Goal: Register for event/course

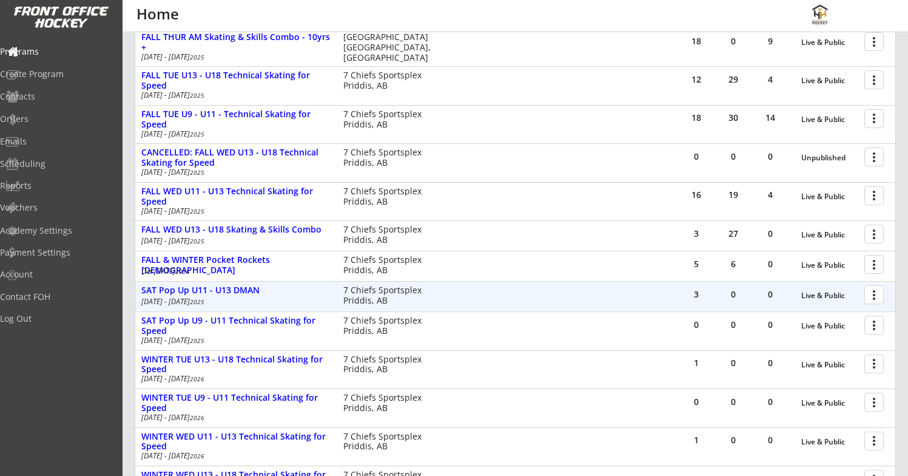
scroll to position [195, 0]
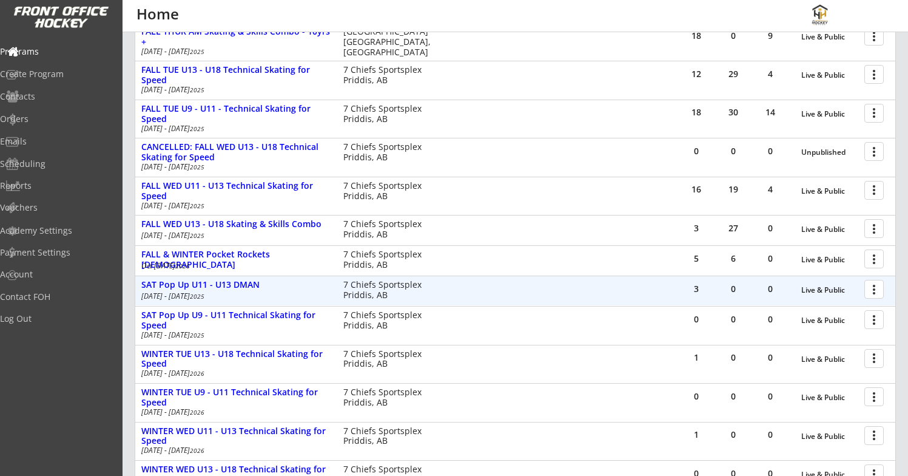
click at [572, 292] on div "3 0 0 Live & Public more_vert SAT Pop Up U11 - U13 DMAN Oct 18 - Oct 18 2025 7 …" at bounding box center [515, 290] width 760 height 29
click at [873, 289] on div at bounding box center [876, 288] width 21 height 21
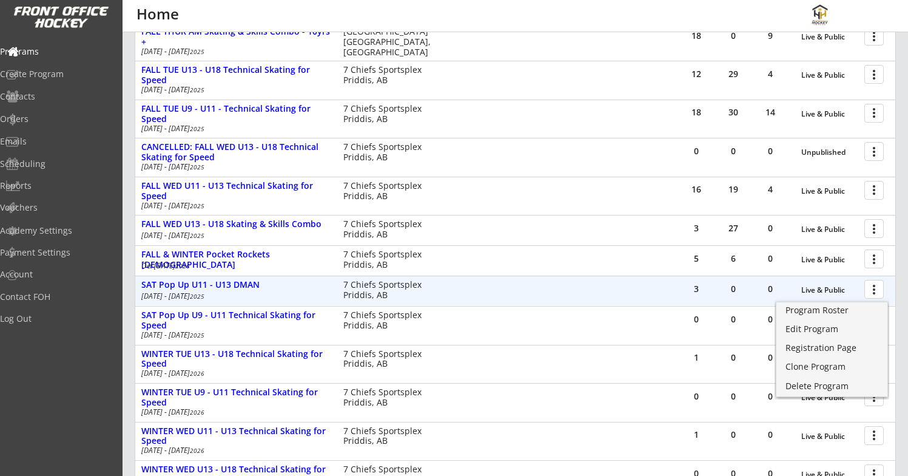
click at [641, 288] on div "3 0 0 Live & Public more_vert SAT Pop Up U11 - U13 DMAN Oct 18 - Oct 18 2025 7 …" at bounding box center [515, 290] width 760 height 29
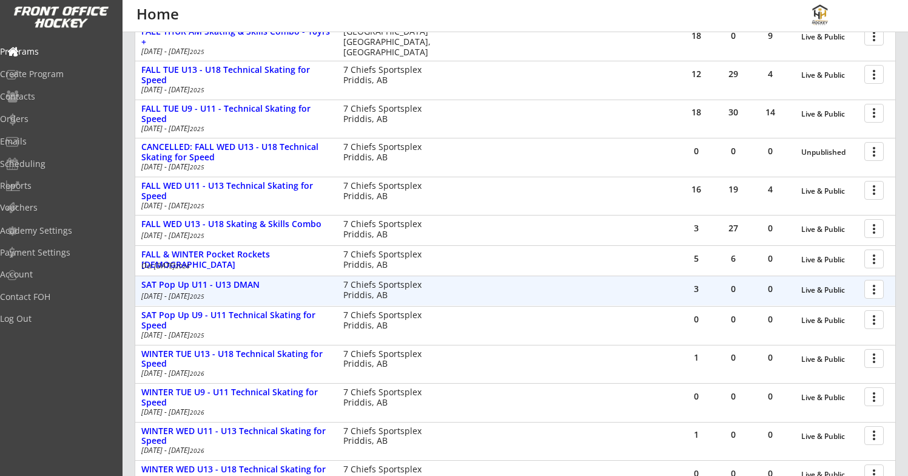
click at [870, 291] on div at bounding box center [876, 288] width 21 height 21
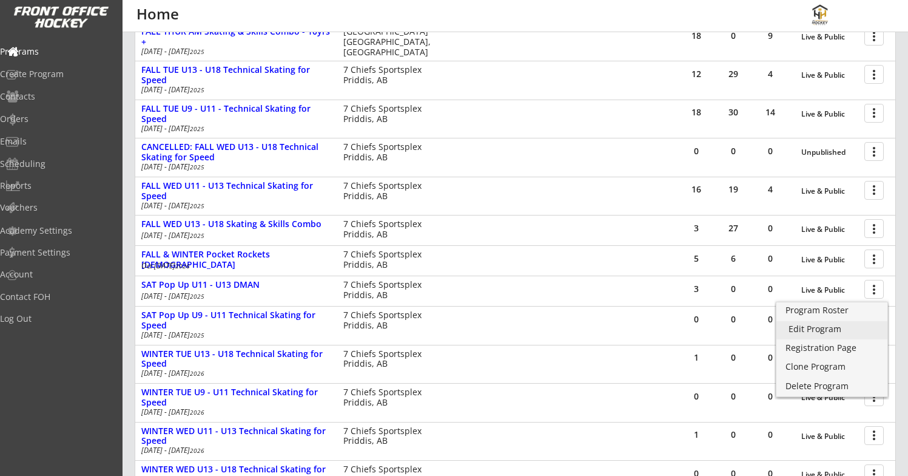
click at [807, 329] on div "Edit Program" at bounding box center [832, 329] width 87 height 8
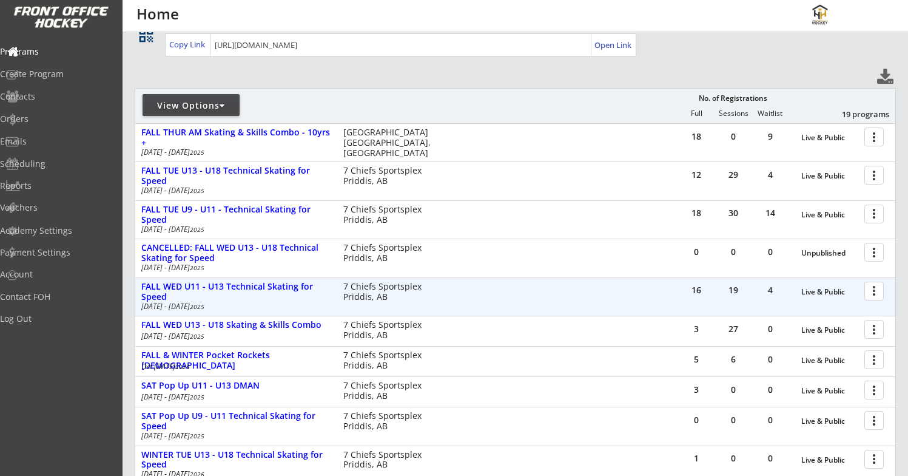
scroll to position [96, 0]
click at [875, 286] on div at bounding box center [876, 288] width 21 height 21
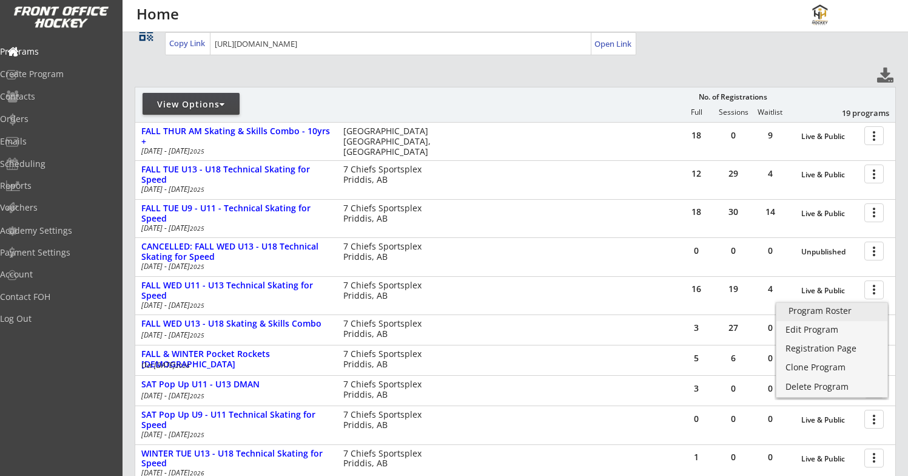
click at [828, 309] on div "Program Roster" at bounding box center [832, 310] width 87 height 8
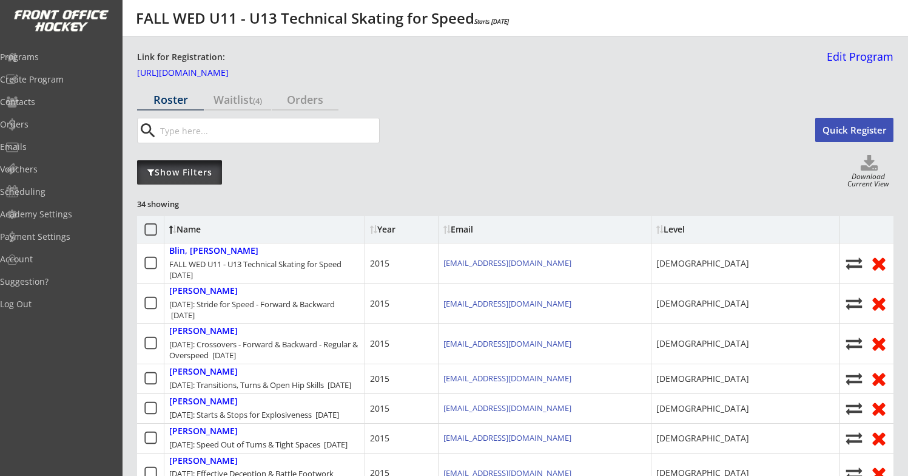
click at [186, 165] on div "Show Filters" at bounding box center [179, 172] width 85 height 24
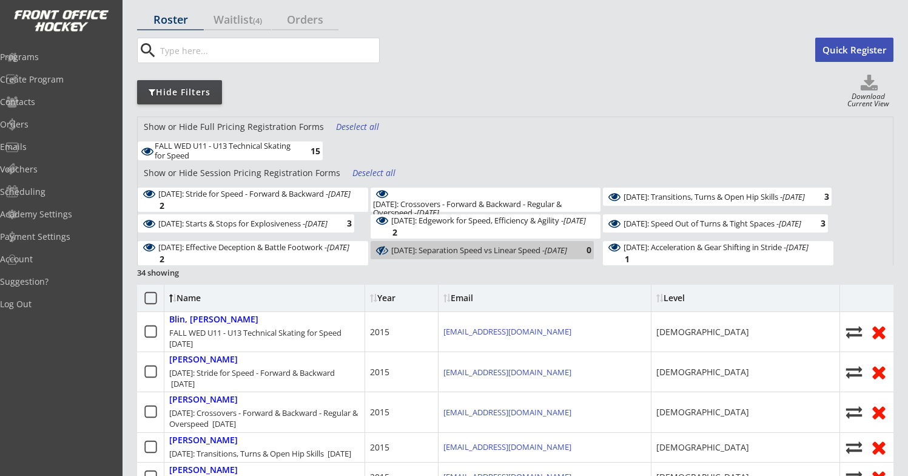
scroll to position [79, 0]
click at [288, 198] on div "October 15: Stride for Speed - Forward & Backward - Oct 15, 2025" at bounding box center [254, 194] width 192 height 8
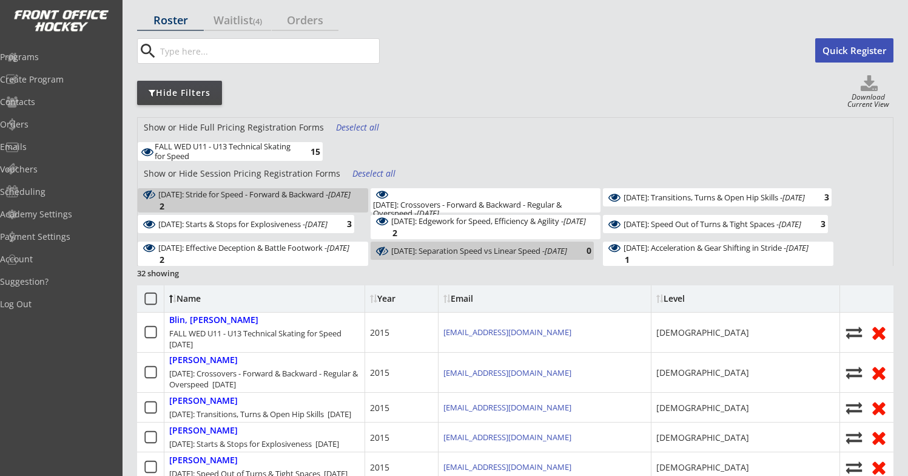
click at [288, 198] on div "October 15: Stride for Speed - Forward & Backward - Oct 15, 2025" at bounding box center [254, 194] width 192 height 8
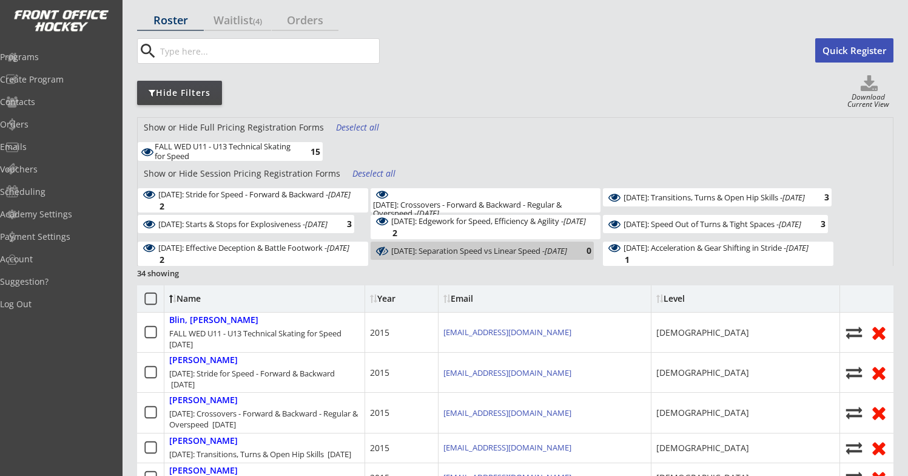
click at [332, 198] on div "October 15: Stride for Speed - Forward & Backward - Oct 15, 2025" at bounding box center [254, 194] width 192 height 8
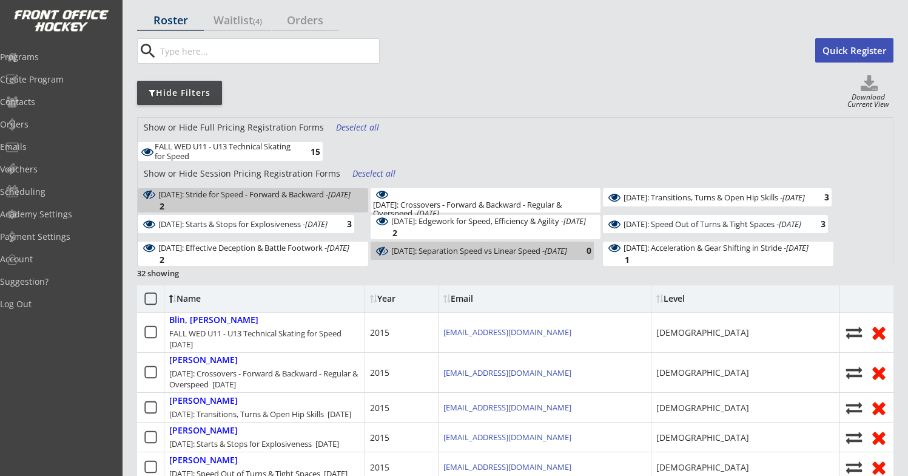
click at [332, 198] on div "October 15: Stride for Speed - Forward & Backward - Oct 15, 2025" at bounding box center [254, 194] width 192 height 8
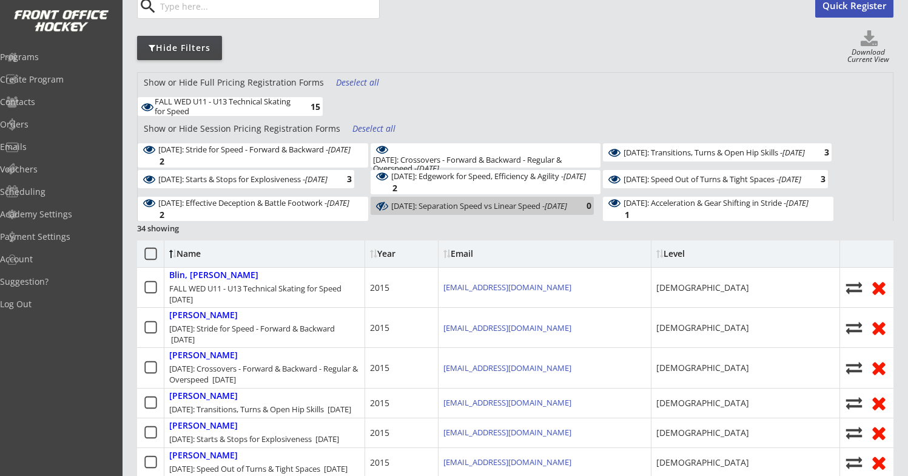
scroll to position [139, 0]
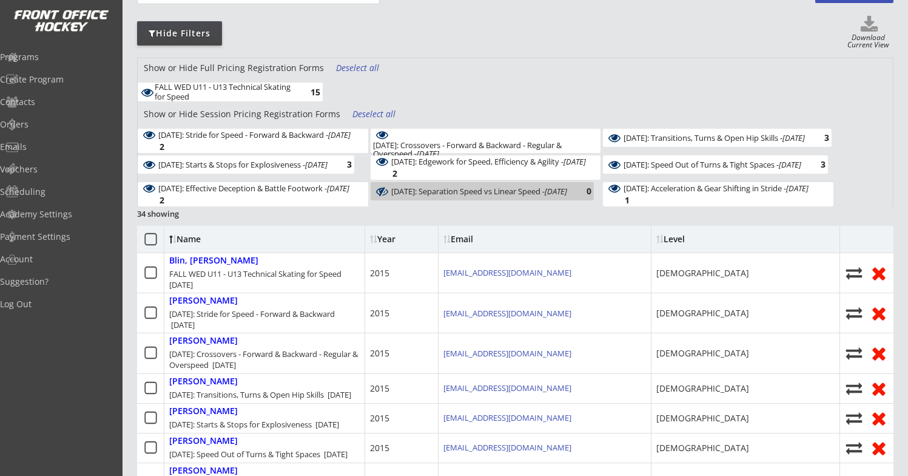
click at [493, 191] on div "December 10: Separation Speed vs Linear Speed - Dec 10, 2025 0" at bounding box center [482, 191] width 223 height 18
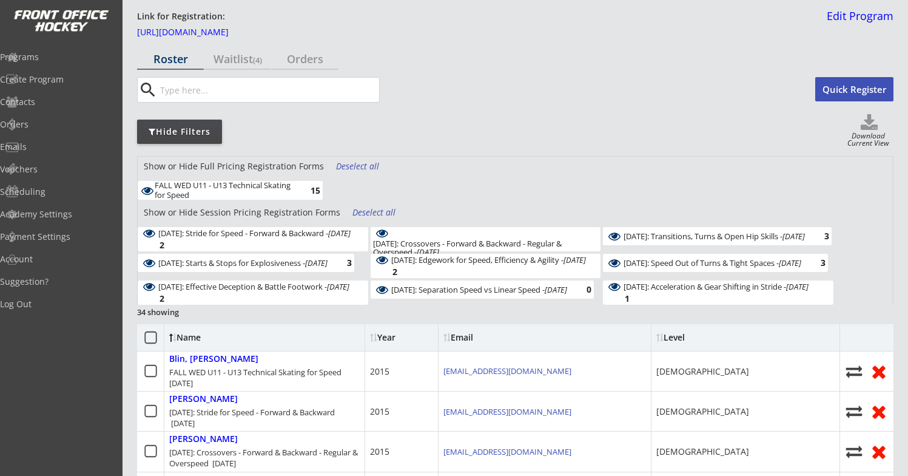
scroll to position [35, 0]
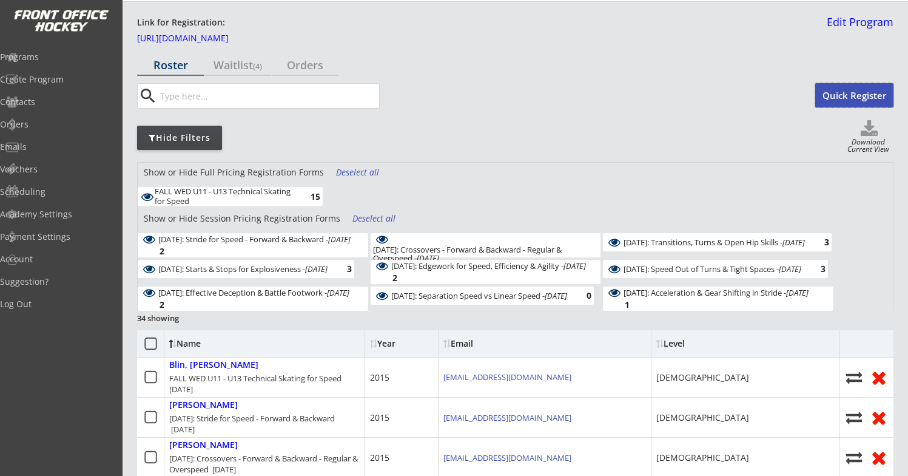
click at [859, 99] on button "Quick Register" at bounding box center [854, 95] width 78 height 24
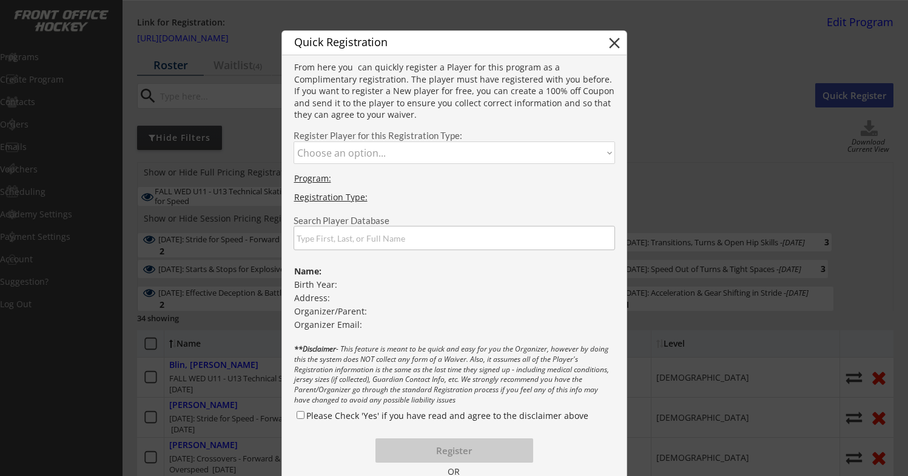
click at [613, 44] on button "close" at bounding box center [614, 43] width 18 height 18
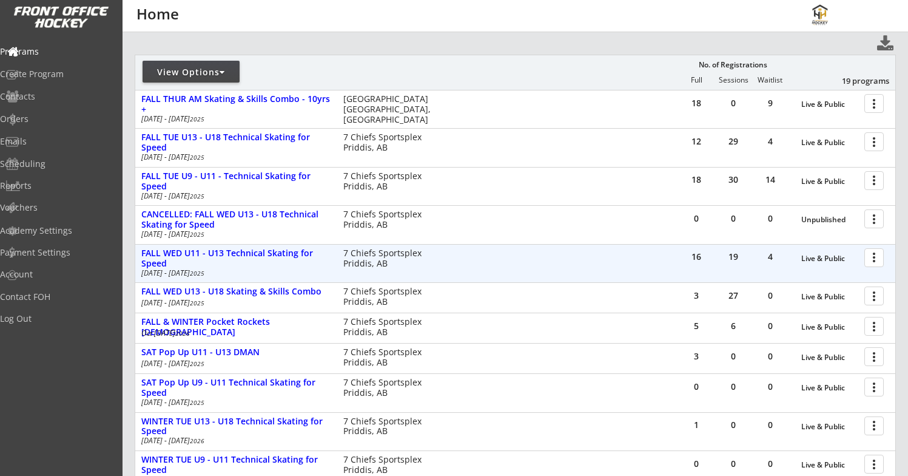
scroll to position [96, 0]
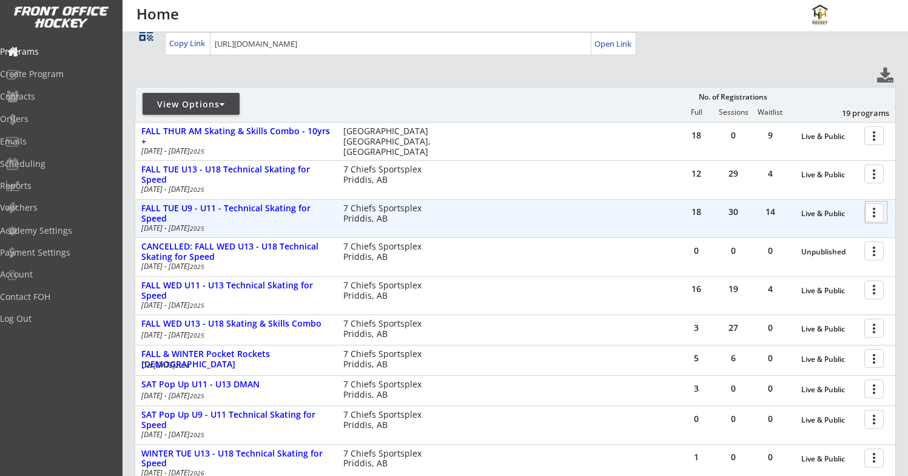
click at [879, 214] on div at bounding box center [876, 211] width 21 height 21
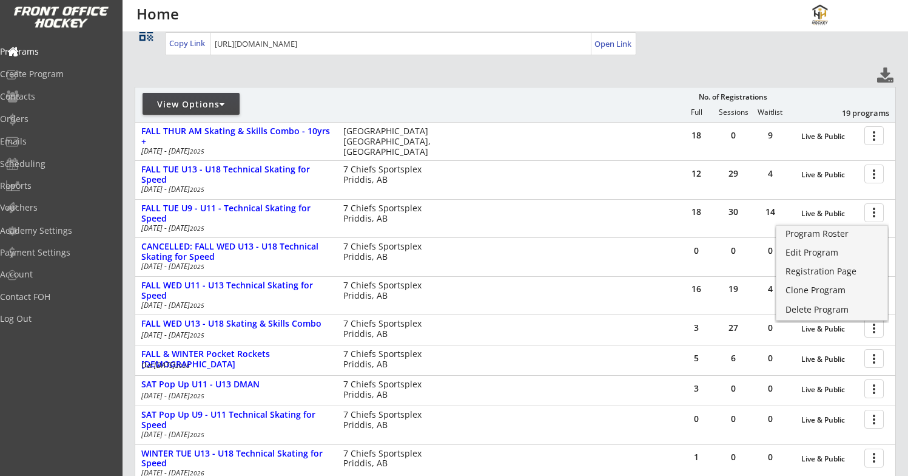
click at [809, 45] on div "Your Link for Registration for All Programs: Copy Link Open Link" at bounding box center [530, 37] width 731 height 36
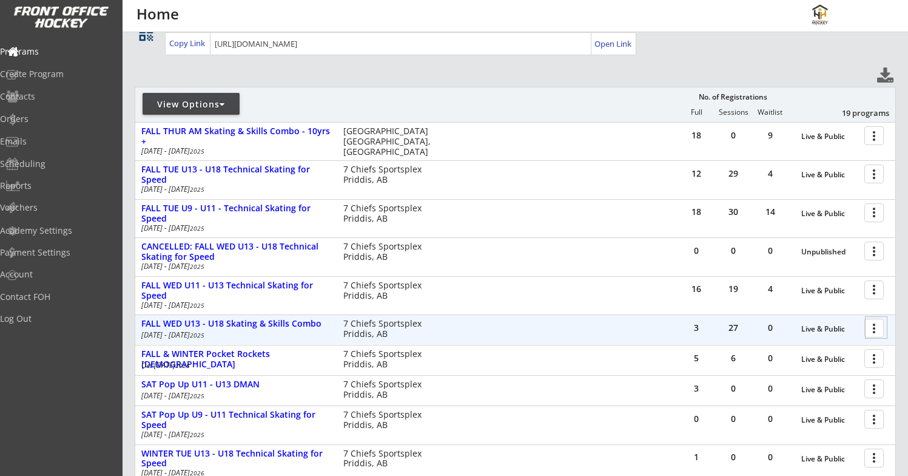
click at [874, 329] on div at bounding box center [876, 327] width 21 height 21
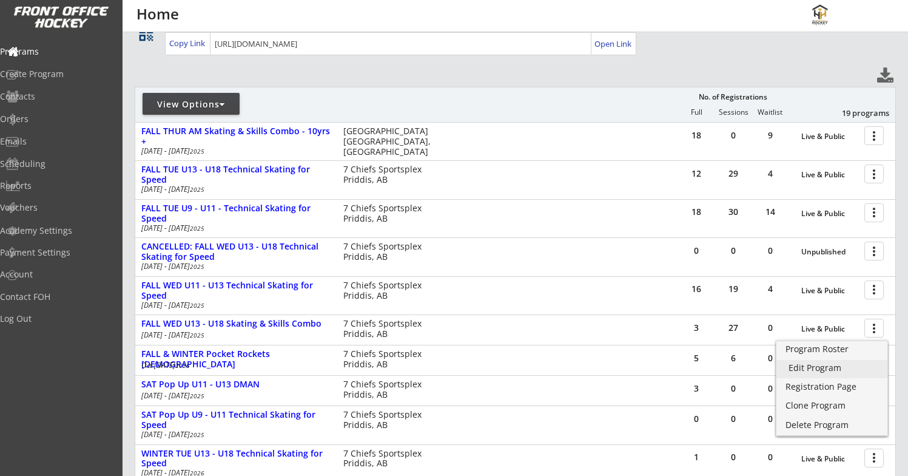
click at [824, 363] on div "Edit Program" at bounding box center [832, 367] width 87 height 8
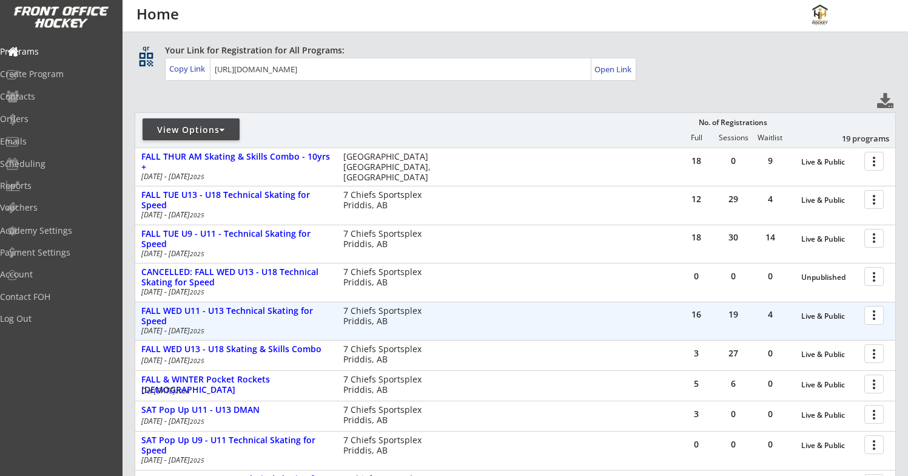
scroll to position [133, 0]
